Goal: Find specific page/section: Find specific page/section

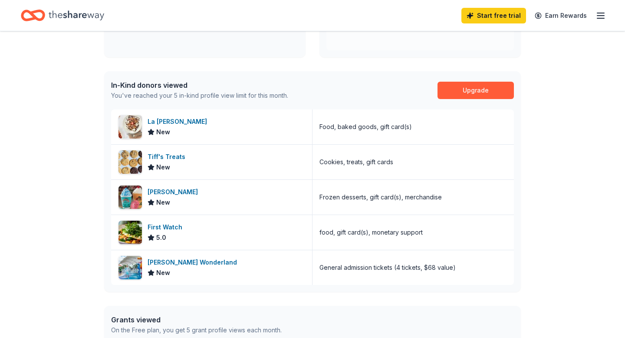
scroll to position [193, 0]
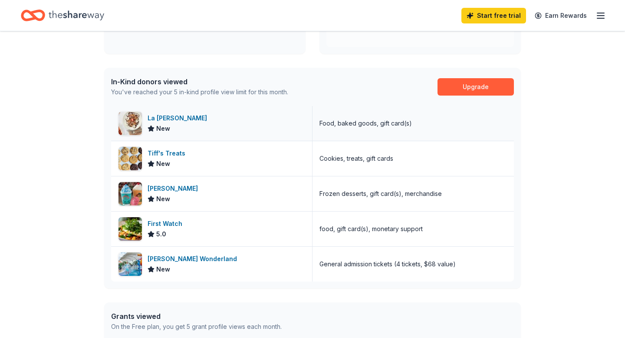
click at [256, 124] on div "La Madeleine New" at bounding box center [211, 123] width 201 height 35
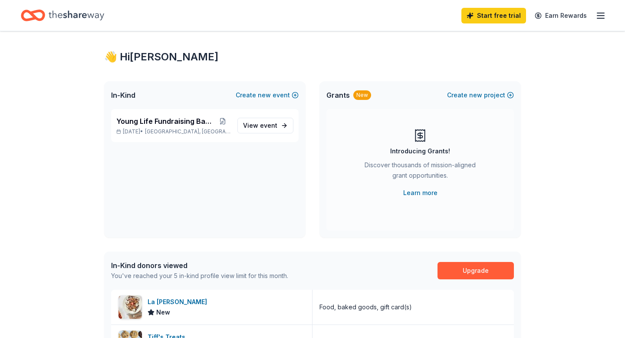
scroll to position [0, 0]
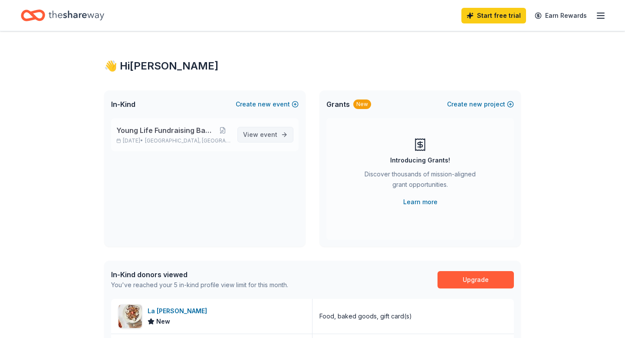
click at [270, 135] on span "event" at bounding box center [268, 134] width 17 height 7
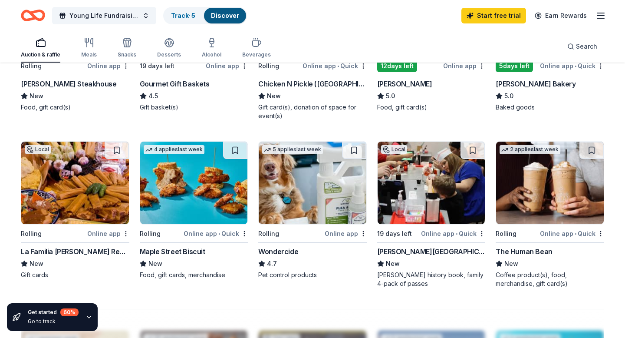
scroll to position [512, 0]
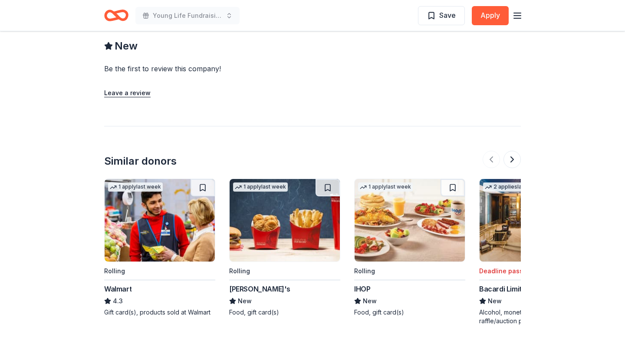
scroll to position [813, 0]
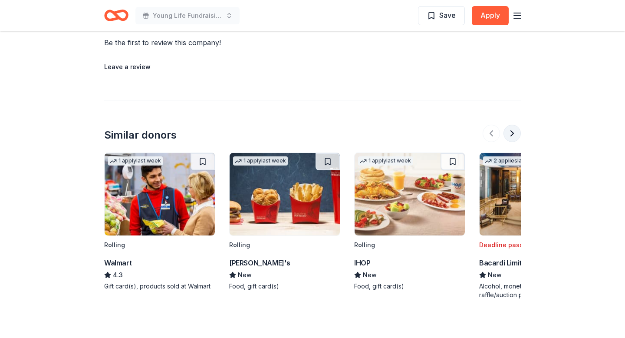
click at [513, 125] on button at bounding box center [512, 133] width 17 height 17
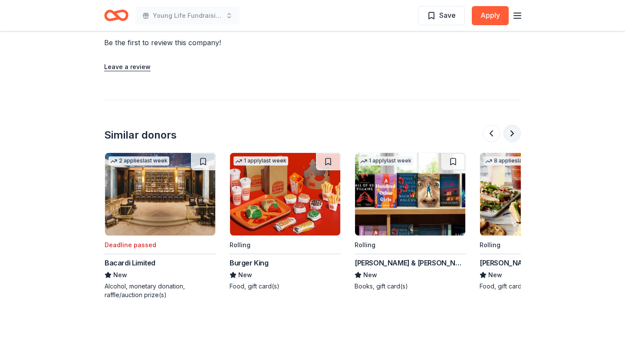
scroll to position [0, 375]
click at [513, 125] on button at bounding box center [512, 133] width 17 height 17
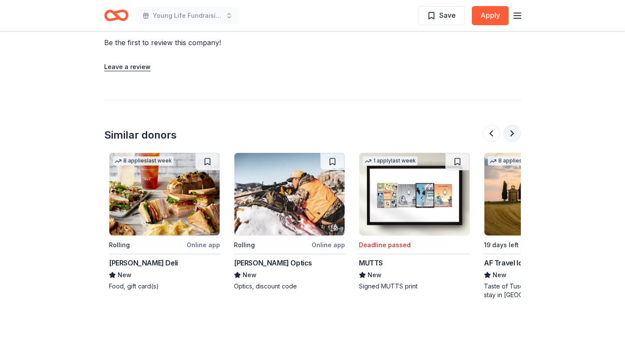
scroll to position [0, 750]
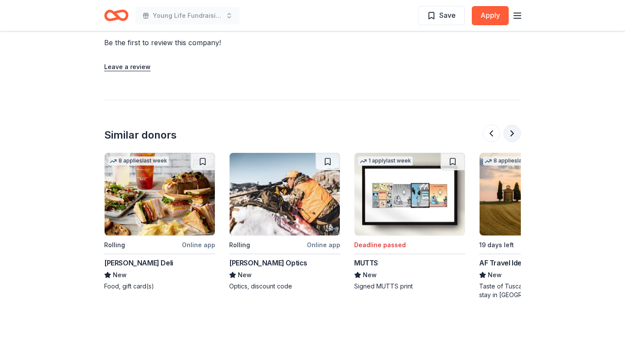
click at [513, 125] on button at bounding box center [512, 133] width 17 height 17
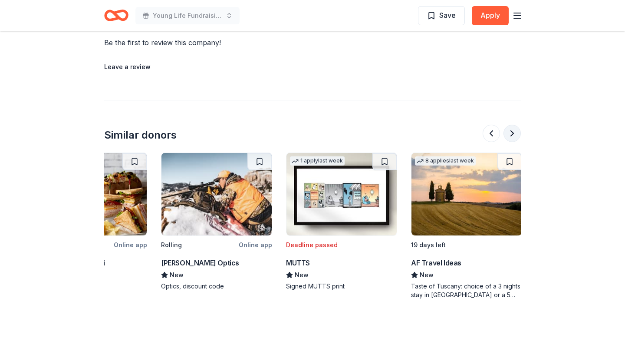
scroll to position [0, 820]
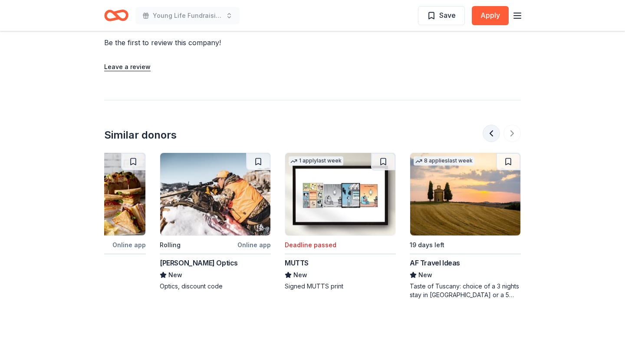
click at [493, 125] on button at bounding box center [491, 133] width 17 height 17
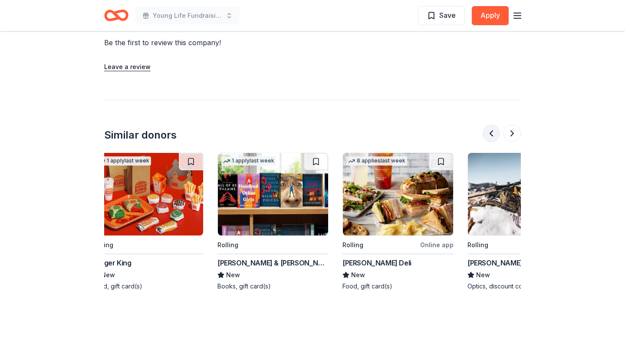
click at [493, 125] on button at bounding box center [491, 133] width 17 height 17
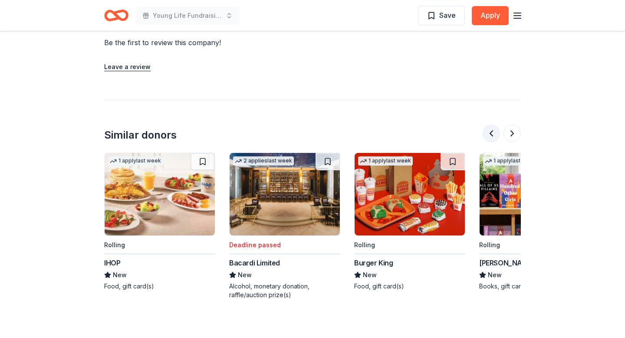
click at [493, 125] on button at bounding box center [491, 133] width 17 height 17
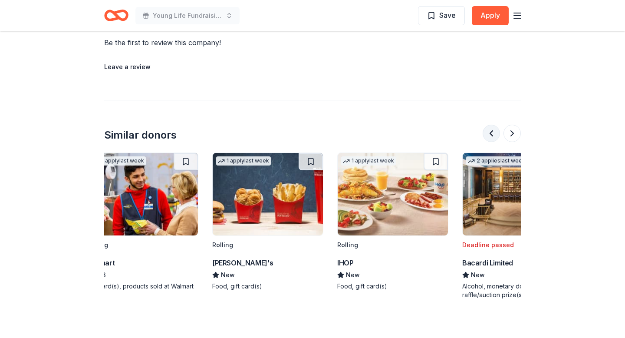
scroll to position [0, 3]
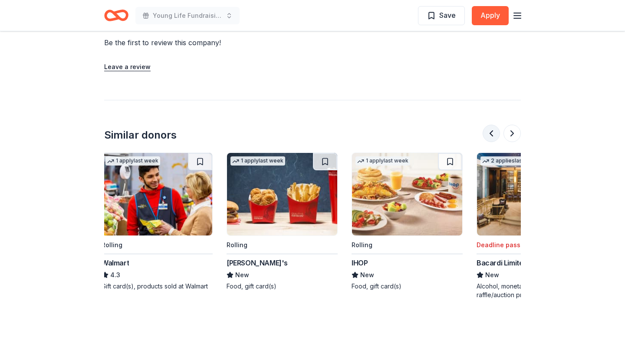
click at [493, 125] on div at bounding box center [502, 133] width 38 height 17
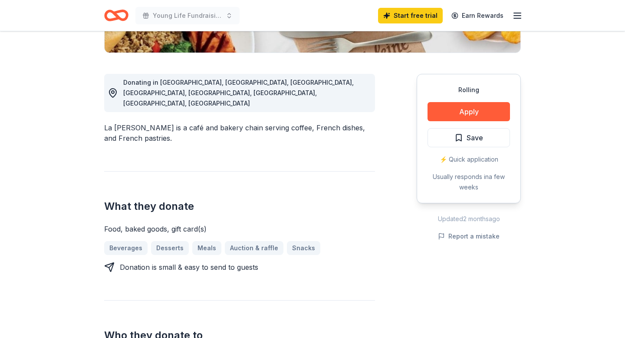
scroll to position [0, 0]
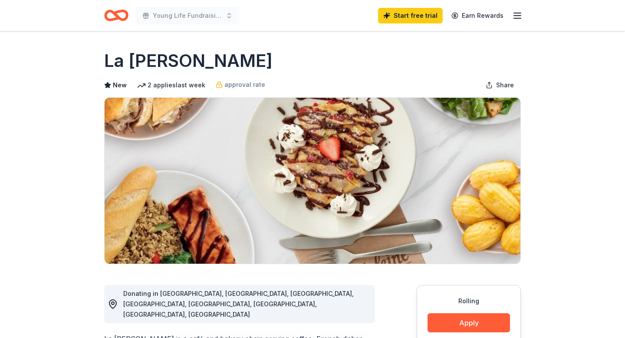
click at [519, 16] on icon "button" at bounding box center [517, 15] width 10 height 10
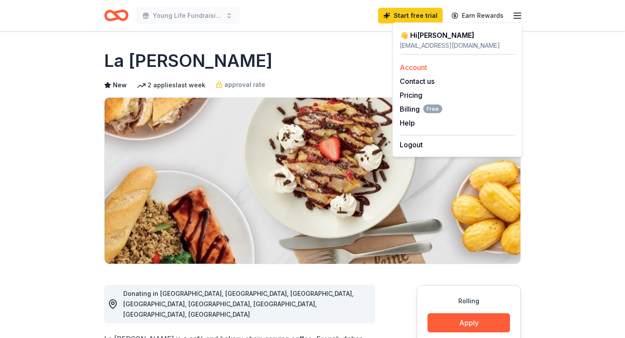
click at [420, 66] on link "Account" at bounding box center [413, 67] width 27 height 9
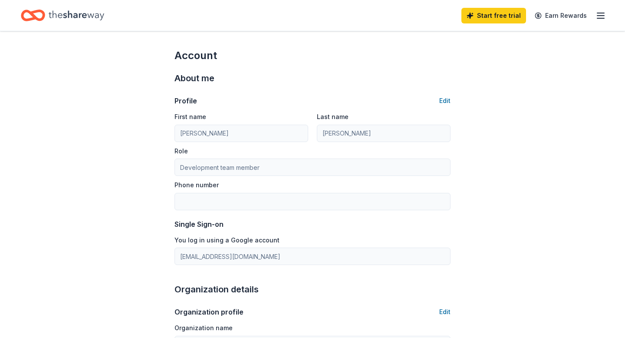
click at [601, 14] on icon "button" at bounding box center [601, 15] width 10 height 10
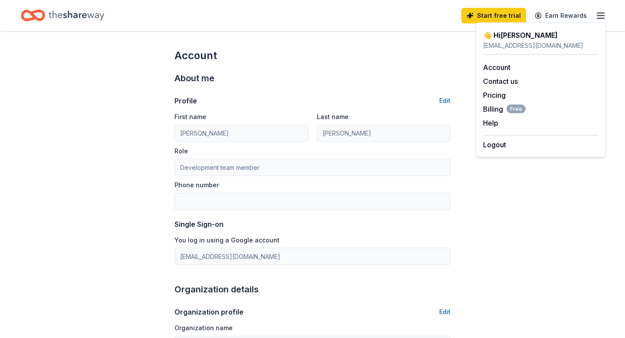
click at [521, 41] on div "[EMAIL_ADDRESS][DOMAIN_NAME]" at bounding box center [540, 45] width 115 height 10
